Goal: Navigation & Orientation: Find specific page/section

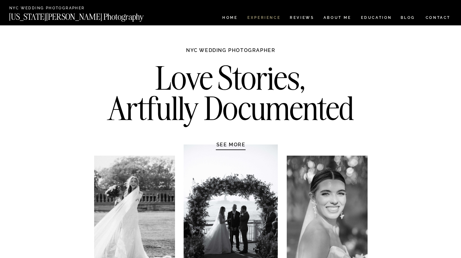
click at [269, 17] on nav "Experience" at bounding box center [263, 18] width 33 height 5
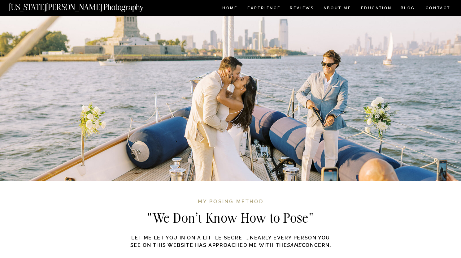
scroll to position [1764, 0]
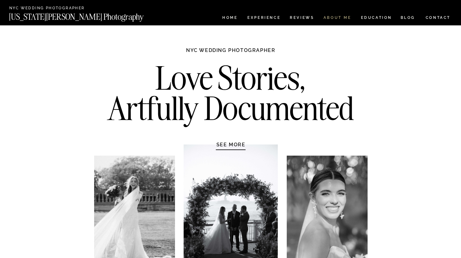
click at [334, 17] on nav "ABOUT ME" at bounding box center [337, 18] width 28 height 5
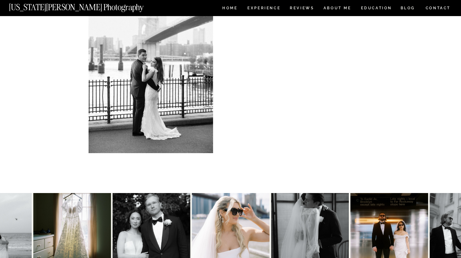
scroll to position [1341, 0]
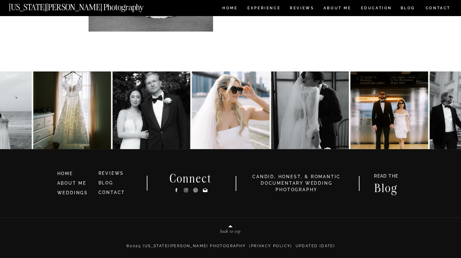
click at [175, 190] on icon at bounding box center [176, 190] width 5 height 7
